Goal: Transaction & Acquisition: Purchase product/service

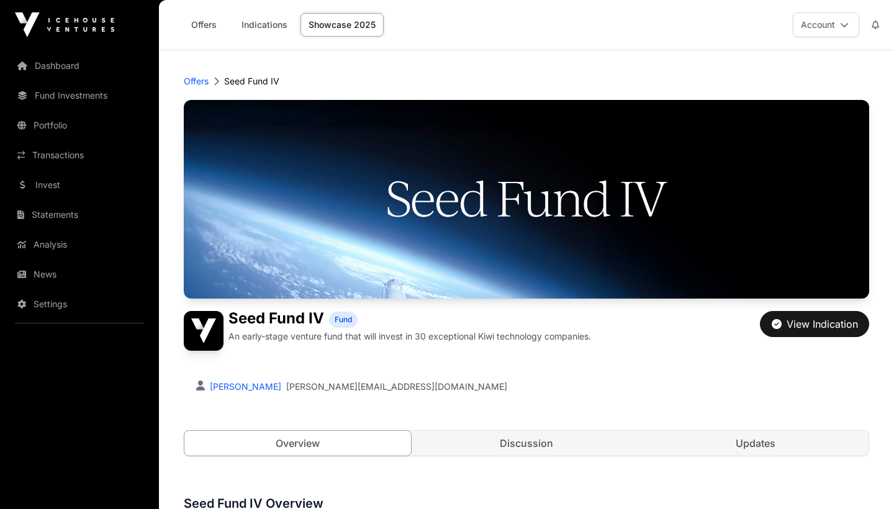
scroll to position [497, 0]
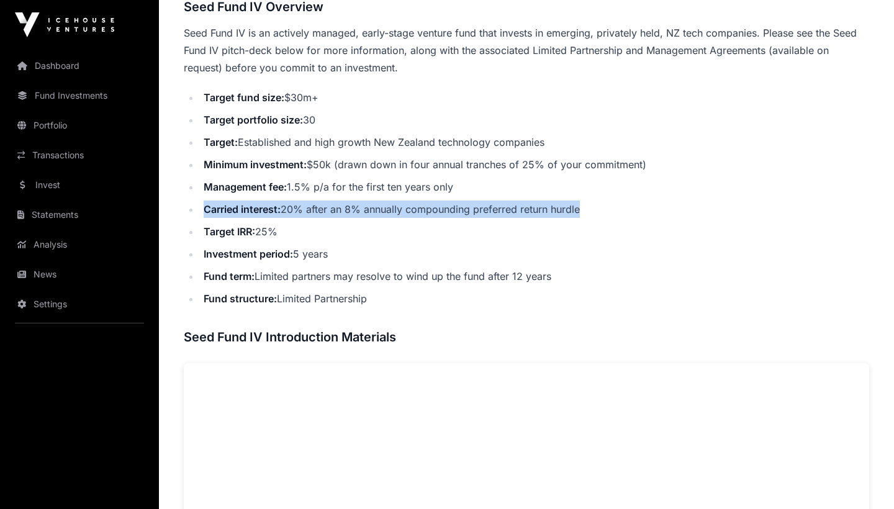
click at [61, 69] on link "Dashboard" at bounding box center [79, 65] width 139 height 27
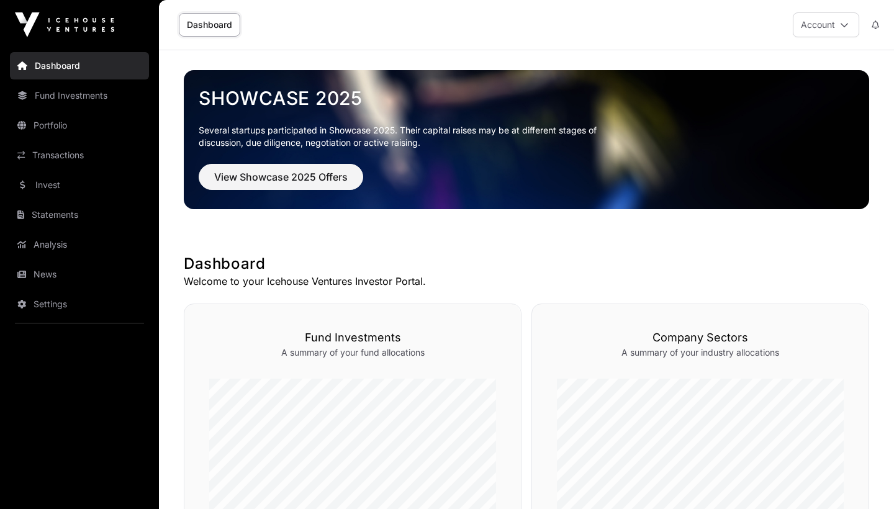
click at [69, 92] on link "Fund Investments" at bounding box center [79, 95] width 139 height 27
click at [83, 94] on link "Fund Investments" at bounding box center [79, 95] width 139 height 27
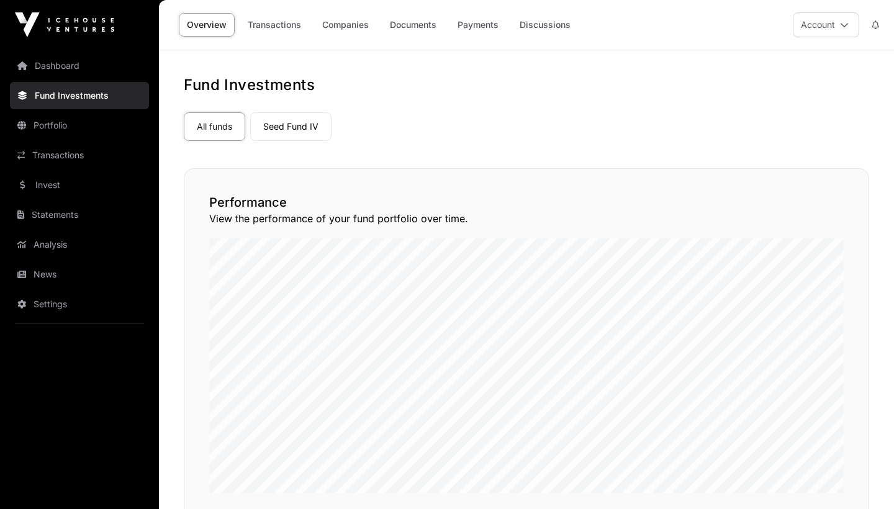
click at [63, 122] on link "Portfolio" at bounding box center [79, 125] width 139 height 27
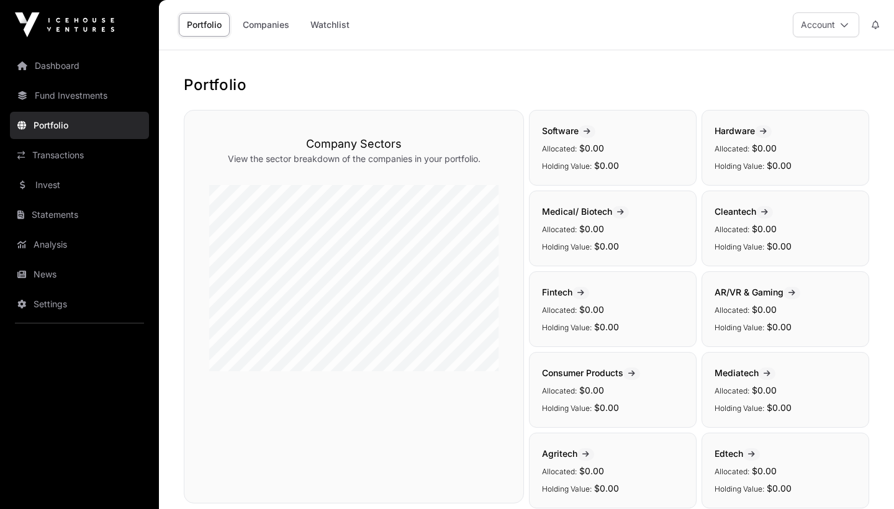
click at [53, 153] on link "Transactions" at bounding box center [79, 155] width 139 height 27
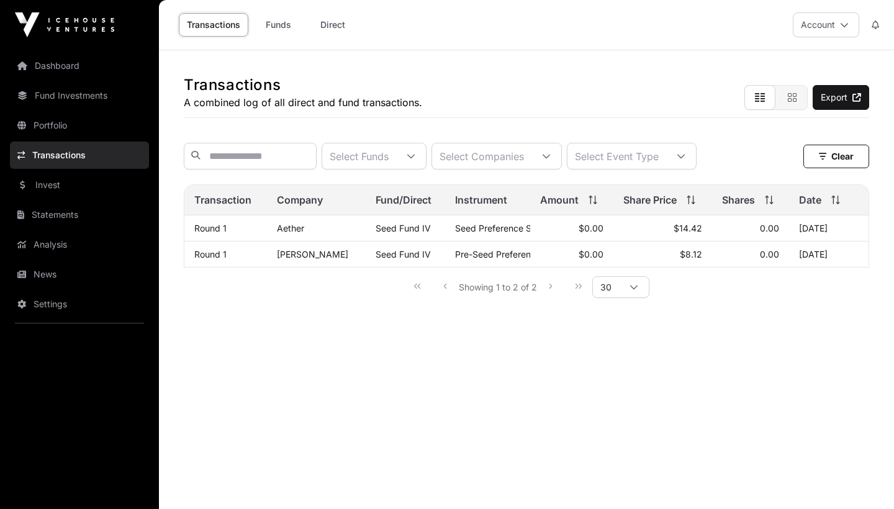
click at [45, 188] on link "Invest" at bounding box center [79, 184] width 139 height 27
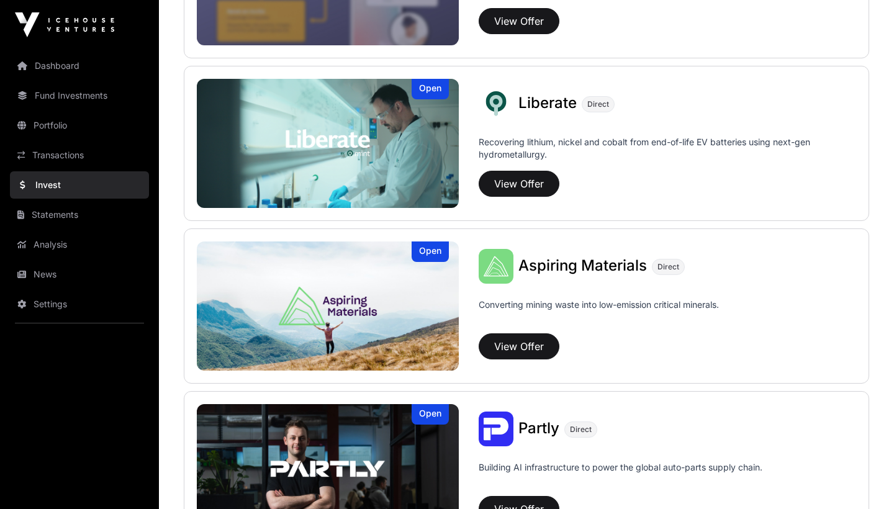
scroll to position [908, 0]
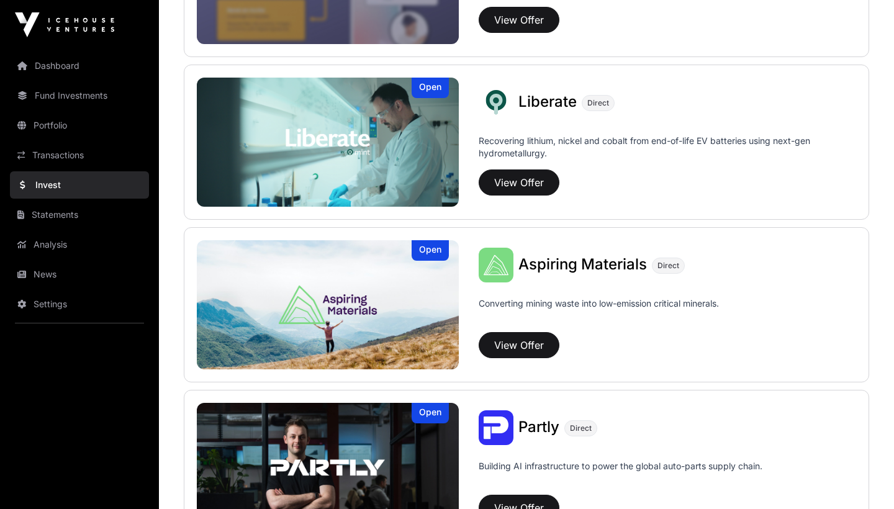
click at [376, 290] on img at bounding box center [328, 304] width 262 height 129
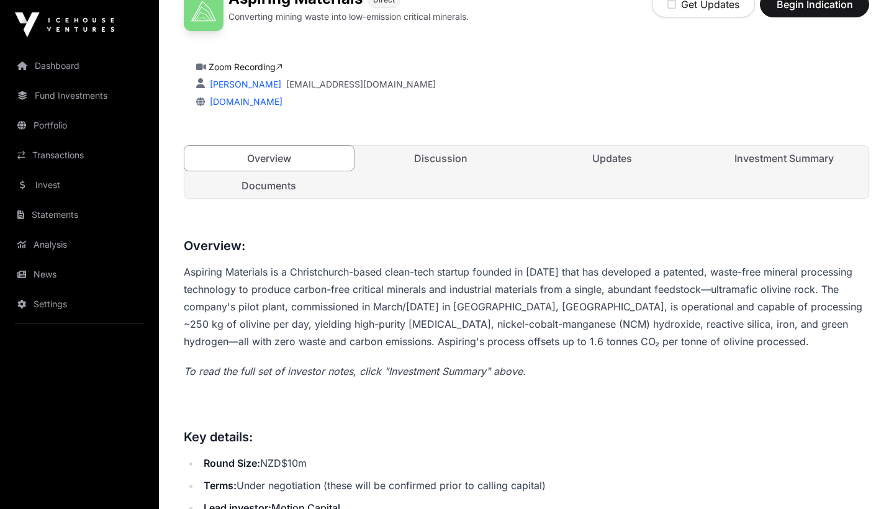
scroll to position [345, 0]
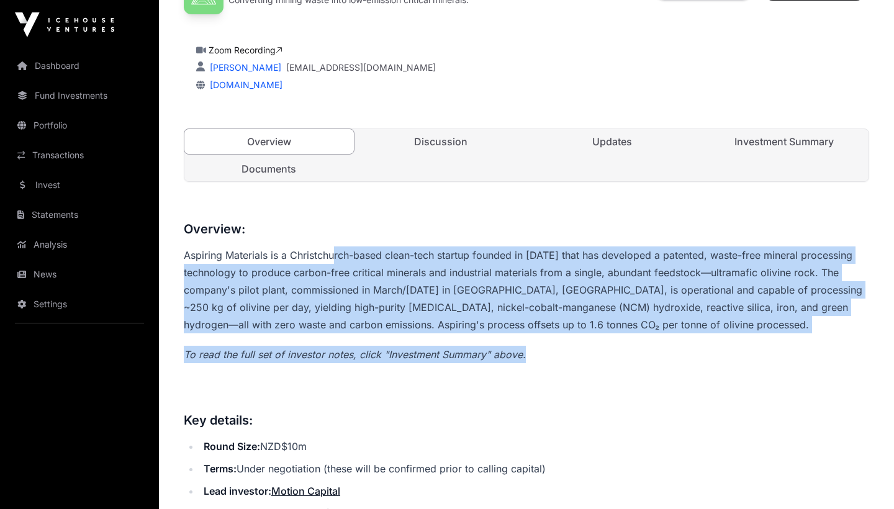
drag, startPoint x: 333, startPoint y: 258, endPoint x: 645, endPoint y: 362, distance: 329.2
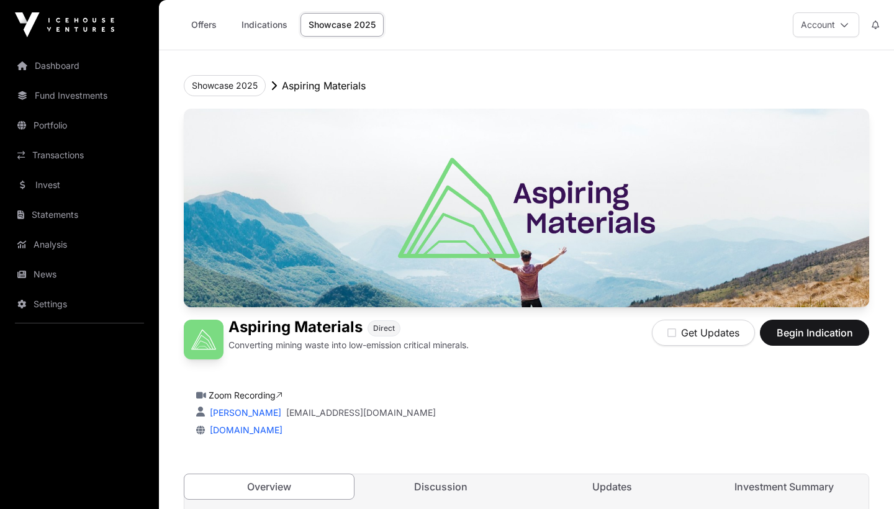
scroll to position [0, 0]
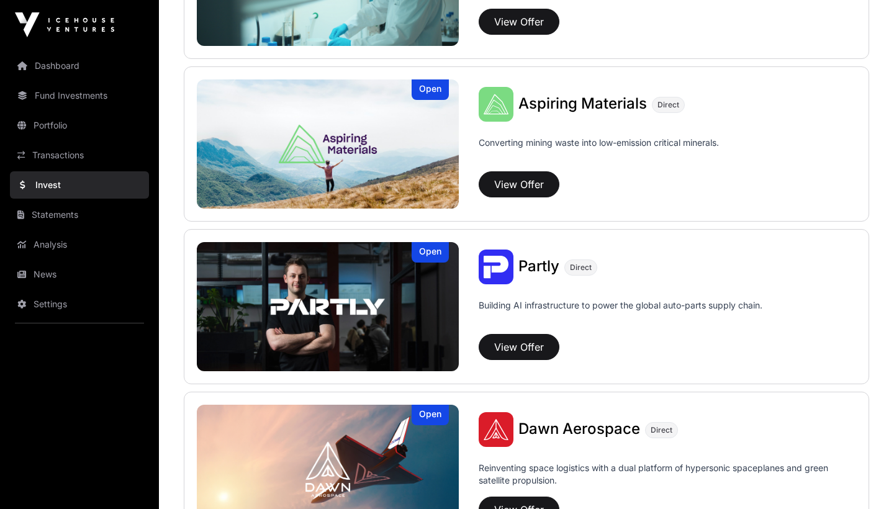
scroll to position [1074, 0]
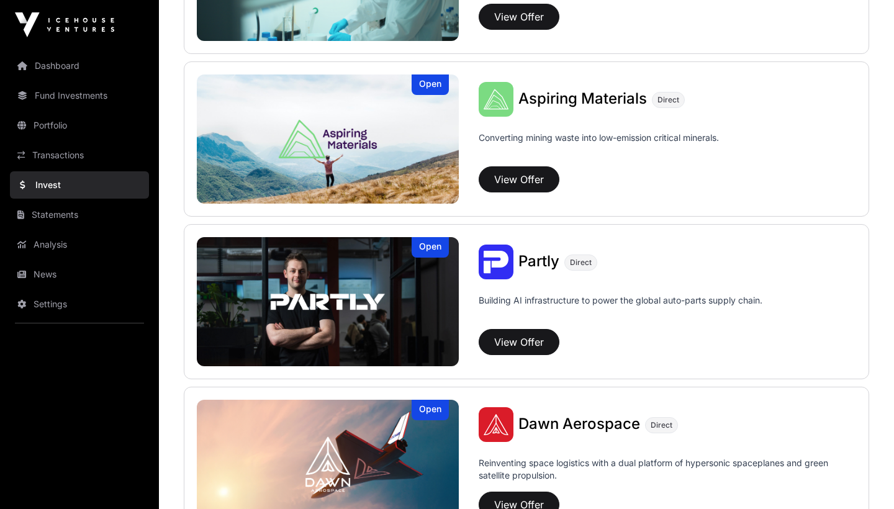
click at [520, 339] on button "View Offer" at bounding box center [519, 342] width 81 height 26
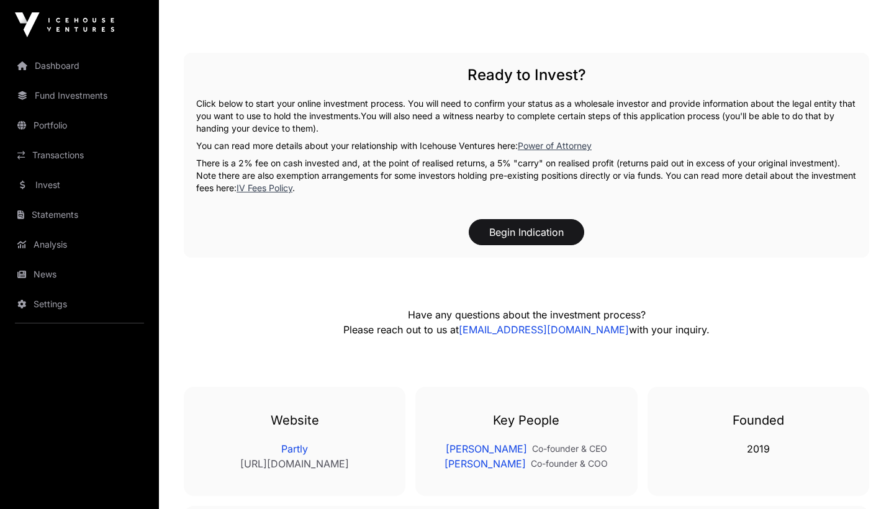
scroll to position [1936, 0]
